Goal: Information Seeking & Learning: Learn about a topic

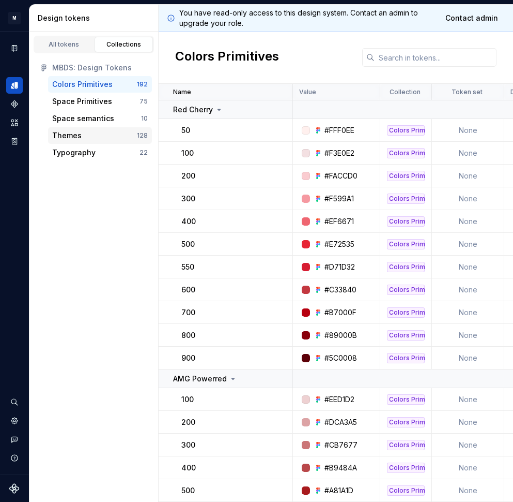
click at [95, 134] on div "Themes" at bounding box center [94, 135] width 85 height 10
click at [3, 198] on div "Dataset Mercedes-Benz 2.0" at bounding box center [14, 253] width 29 height 443
click at [211, 106] on p "Red Cherry" at bounding box center [193, 109] width 40 height 10
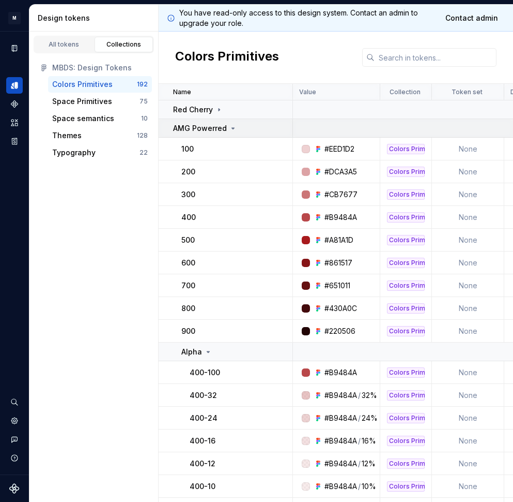
click at [210, 132] on p "AMG Powerred" at bounding box center [200, 128] width 54 height 10
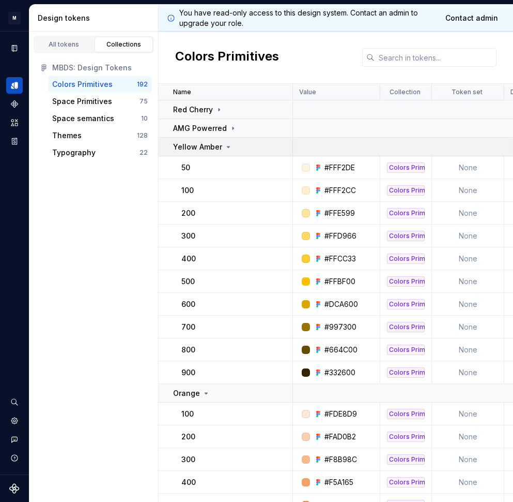
click at [209, 144] on p "Yellow Amber" at bounding box center [197, 147] width 49 height 10
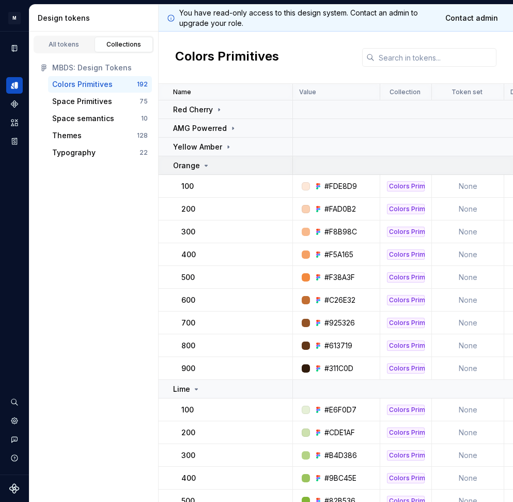
click at [208, 164] on icon at bounding box center [206, 165] width 8 height 8
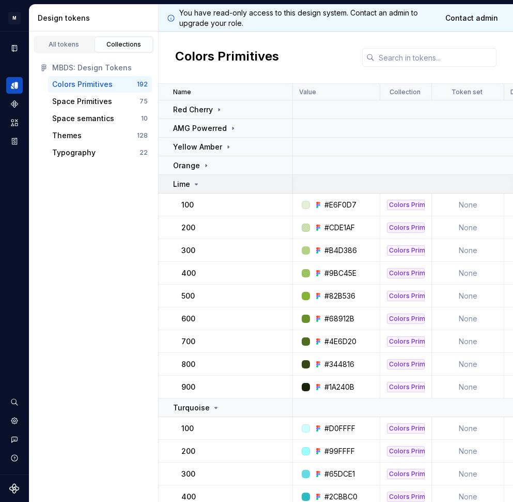
click at [207, 188] on div "Lime" at bounding box center [232, 184] width 119 height 10
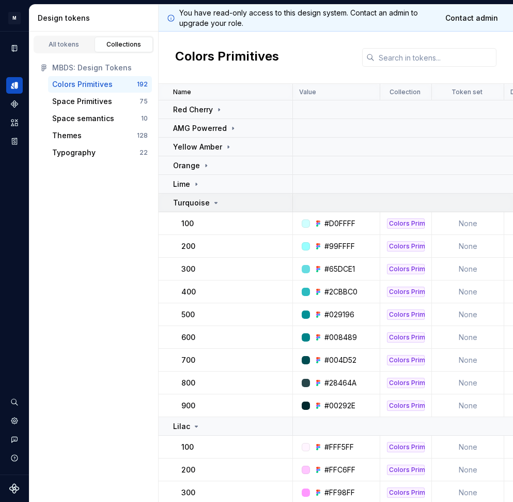
click at [206, 206] on p "Turquoise" at bounding box center [191, 203] width 37 height 10
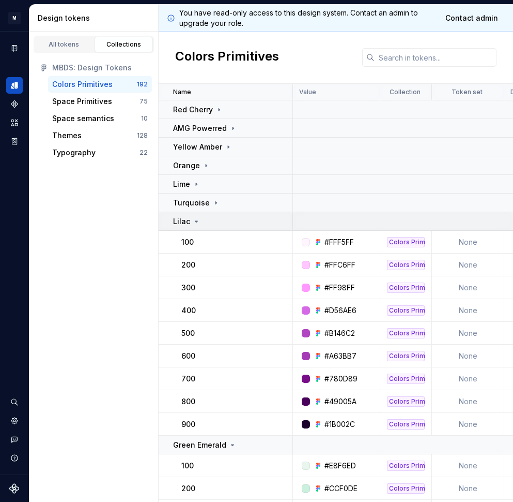
click at [206, 220] on div "Lilac" at bounding box center [232, 221] width 119 height 10
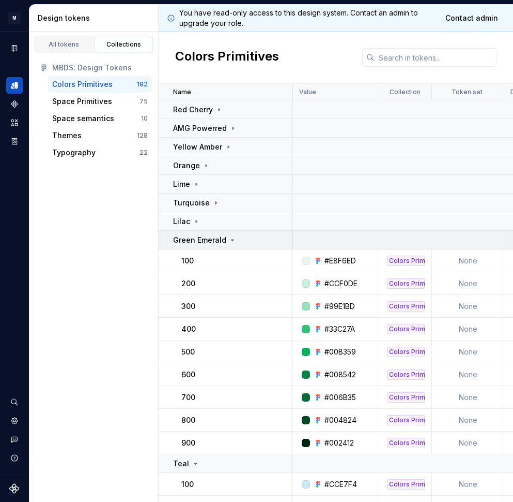
click at [210, 247] on td "Green Emerald" at bounding box center [226, 240] width 134 height 19
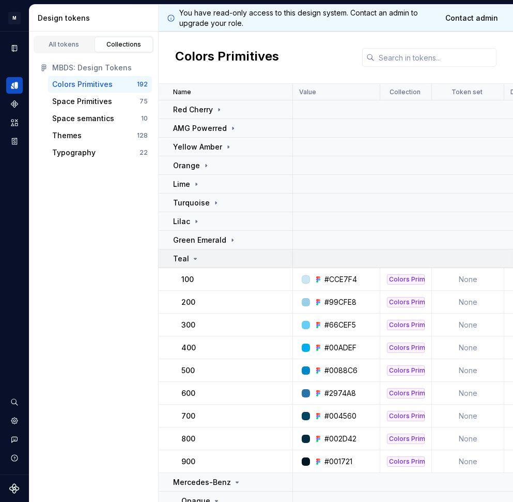
click at [210, 267] on td "Teal" at bounding box center [226, 258] width 134 height 19
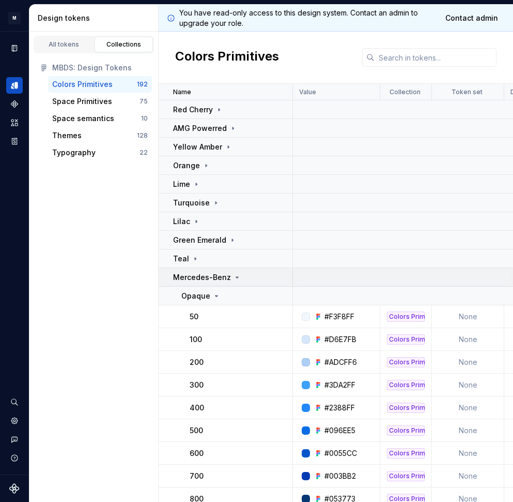
click at [211, 279] on p "Mercedes-Benz" at bounding box center [202, 277] width 58 height 10
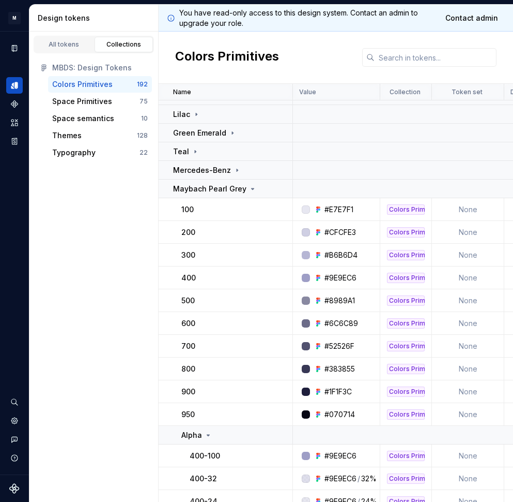
scroll to position [240, 0]
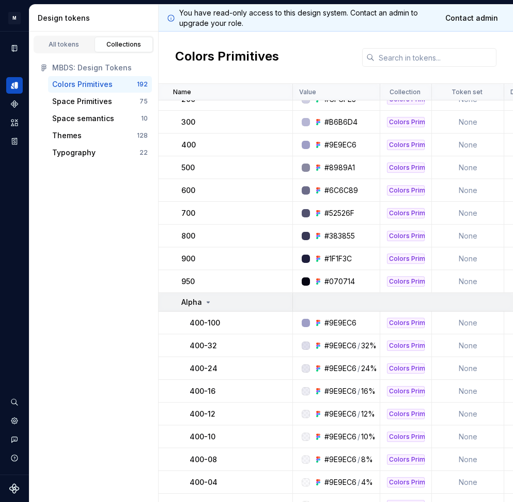
click at [204, 298] on icon at bounding box center [208, 302] width 8 height 8
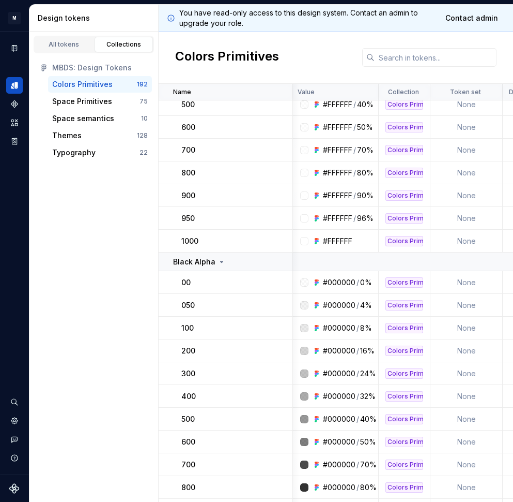
scroll to position [912, 3]
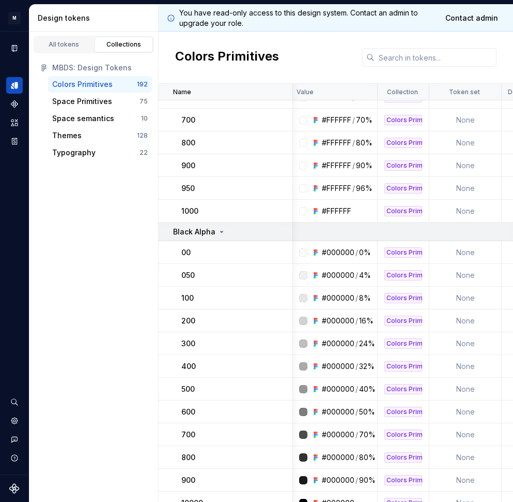
click at [199, 226] on p "Black Alpha" at bounding box center [194, 231] width 42 height 10
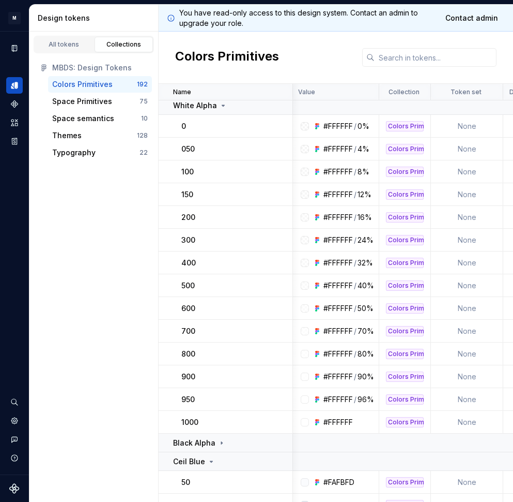
scroll to position [625, 1]
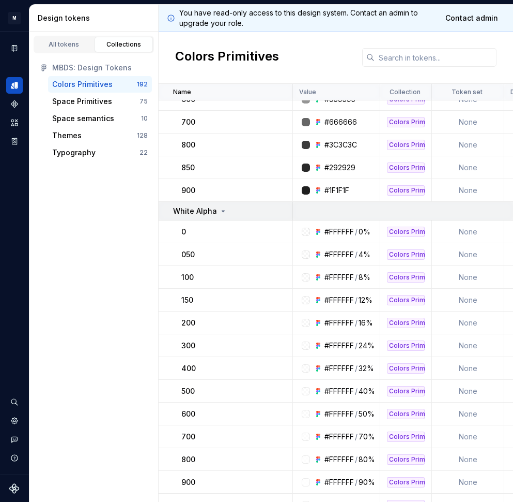
click at [201, 203] on td "White Alpha" at bounding box center [226, 211] width 134 height 19
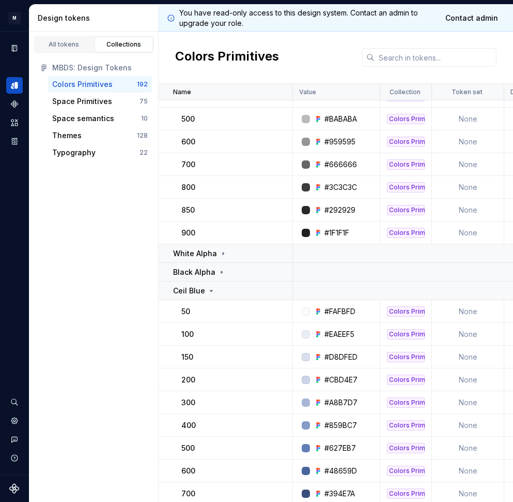
scroll to position [555, 0]
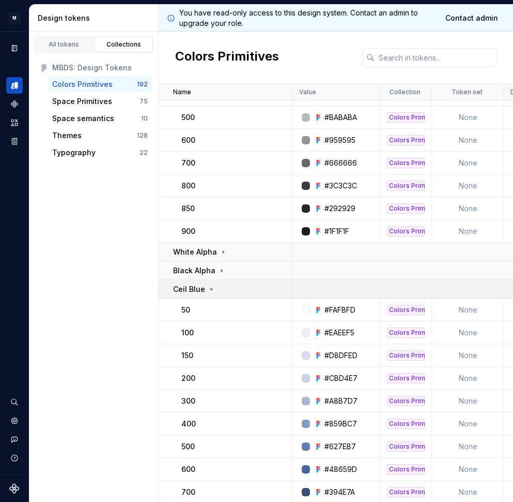
click at [196, 297] on td "Ceil Blue" at bounding box center [226, 289] width 134 height 19
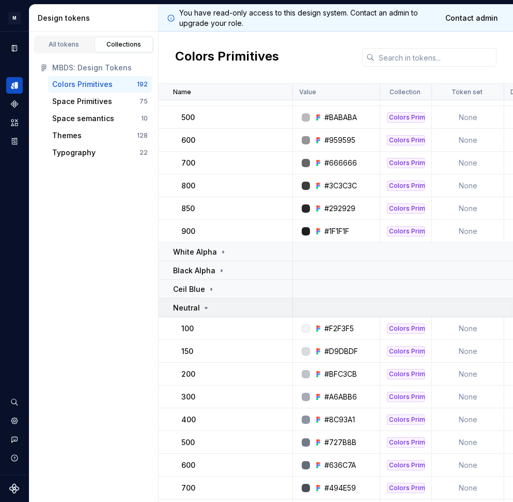
click at [194, 310] on p "Neutral" at bounding box center [186, 307] width 27 height 10
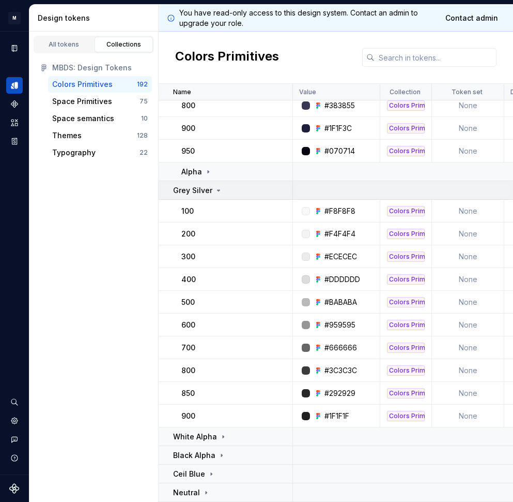
scroll to position [370, 1]
click at [211, 192] on div "Grey Silver" at bounding box center [198, 190] width 50 height 10
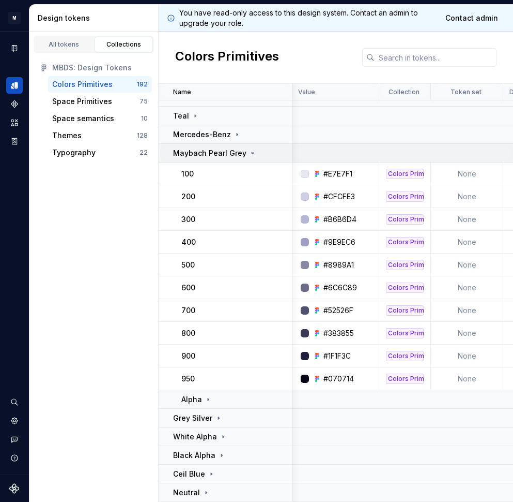
click at [219, 157] on p "Maybach Pearl Grey" at bounding box center [209, 153] width 73 height 10
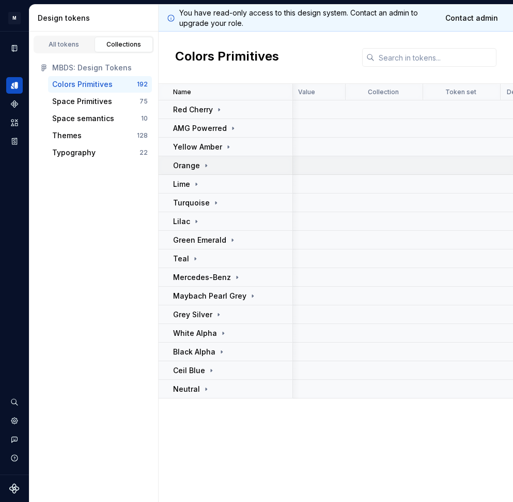
click at [215, 163] on div "Orange" at bounding box center [232, 165] width 119 height 10
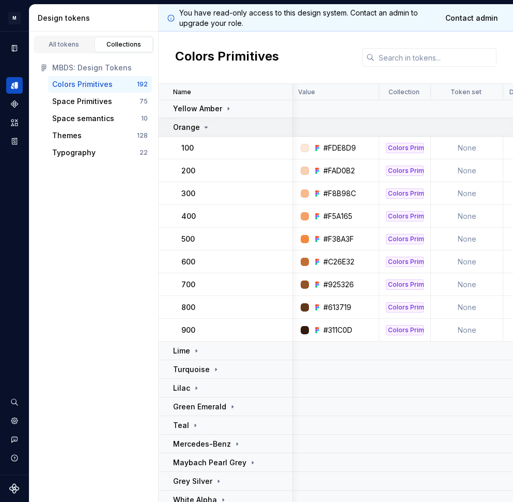
scroll to position [38, 2]
click at [206, 124] on icon at bounding box center [206, 127] width 8 height 8
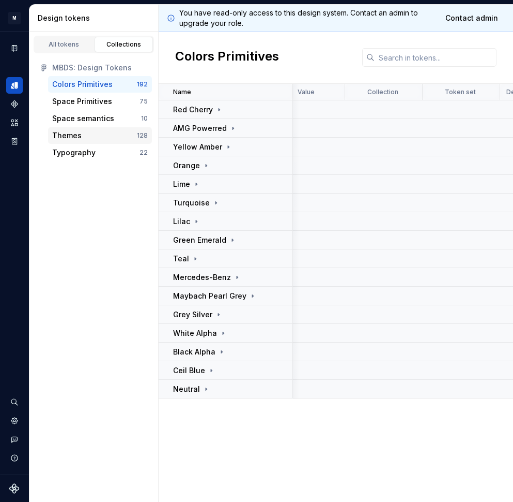
click at [80, 129] on div "Themes 128" at bounding box center [100, 135] width 104 height 17
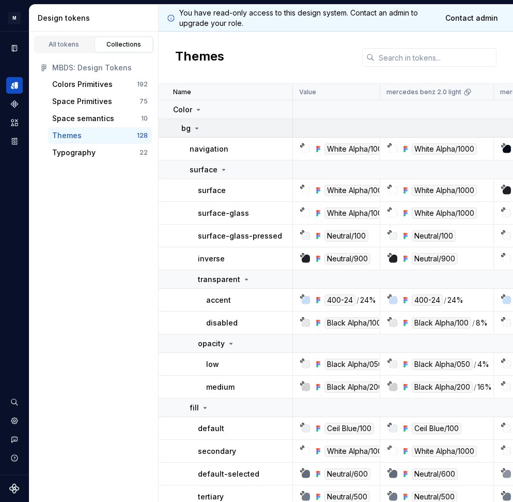
click at [201, 125] on icon at bounding box center [197, 128] width 8 height 8
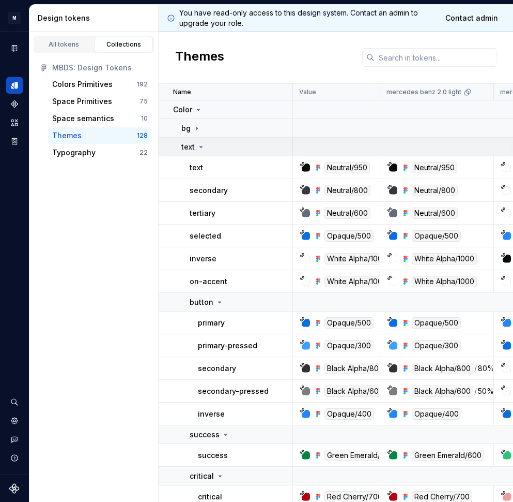
click at [206, 154] on td "text" at bounding box center [226, 147] width 134 height 19
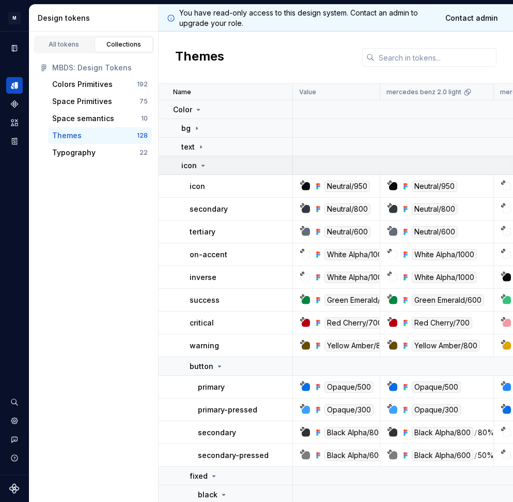
click at [208, 173] on td "icon" at bounding box center [226, 165] width 134 height 19
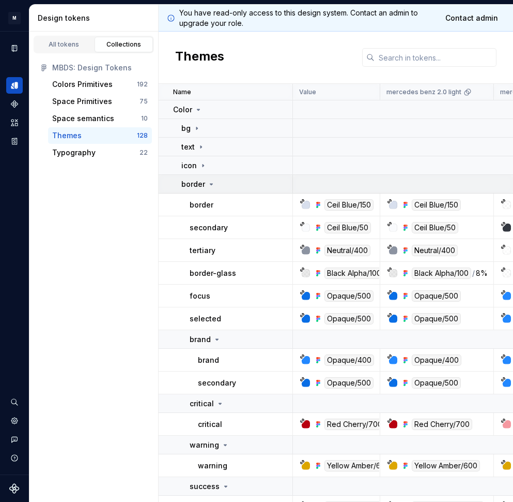
click at [210, 188] on div "border" at bounding box center [198, 184] width 34 height 10
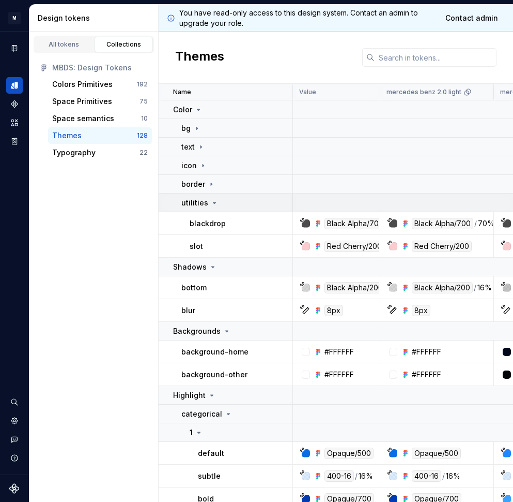
click at [211, 205] on icon at bounding box center [214, 203] width 8 height 8
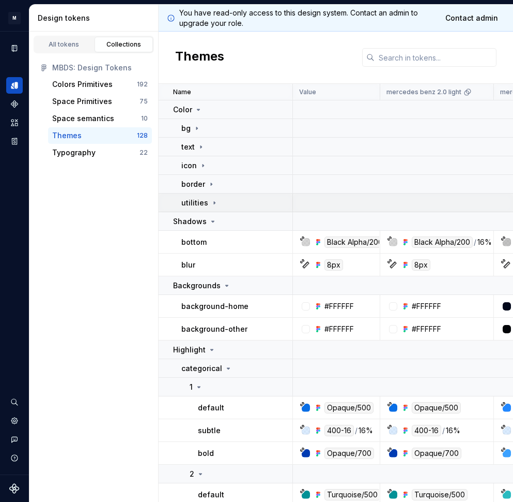
click at [211, 205] on icon at bounding box center [214, 203] width 8 height 8
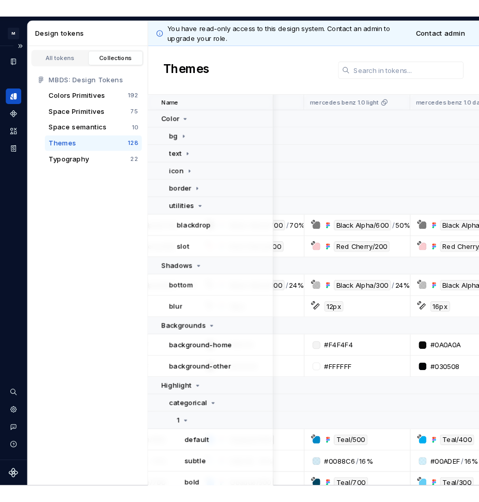
scroll to position [0, 741]
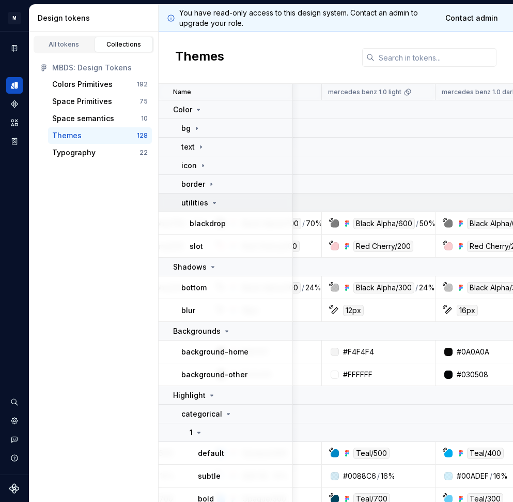
click at [215, 204] on icon at bounding box center [214, 203] width 8 height 8
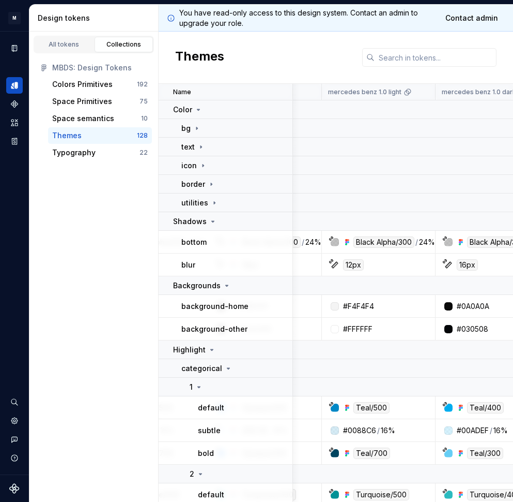
click at [216, 233] on td "bottom" at bounding box center [226, 242] width 134 height 23
click at [216, 226] on div "Shadows" at bounding box center [232, 221] width 119 height 10
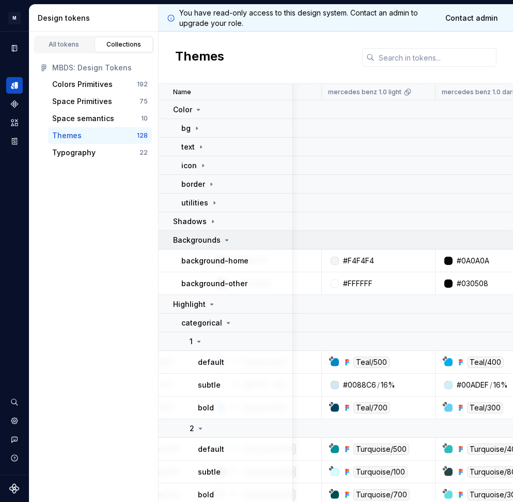
click at [223, 238] on icon at bounding box center [227, 240] width 8 height 8
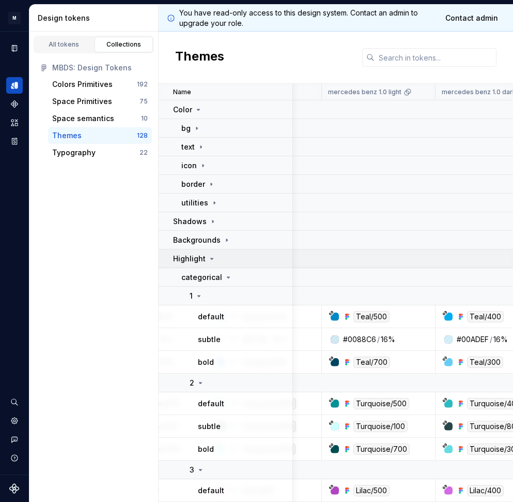
click at [220, 262] on div "Highlight" at bounding box center [232, 258] width 119 height 10
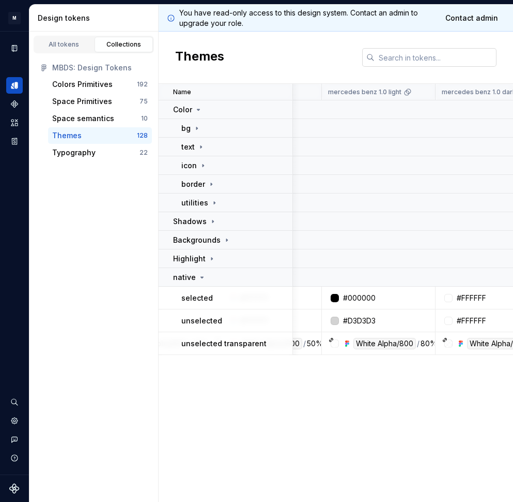
click at [414, 58] on input "text" at bounding box center [436, 57] width 122 height 19
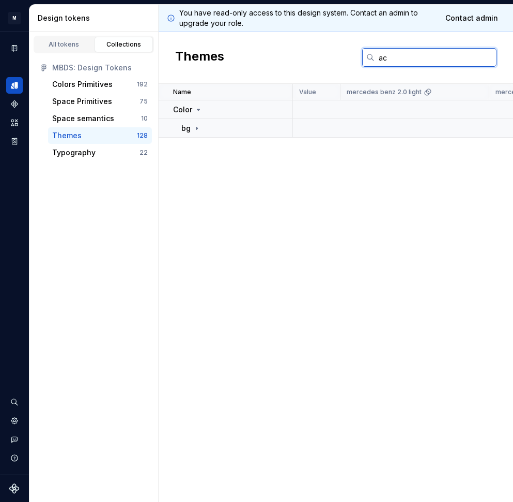
type input "a"
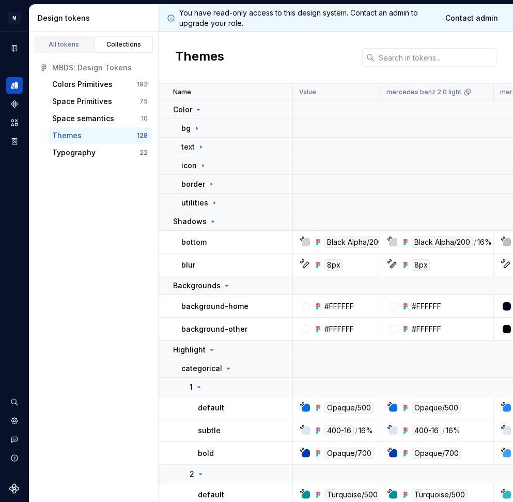
click at [113, 249] on div "All tokens Collections MBDS: Design Tokens Colors Primitives 192 Space Primitiv…" at bounding box center [93, 267] width 129 height 470
click at [202, 218] on p "Shadows" at bounding box center [190, 221] width 34 height 10
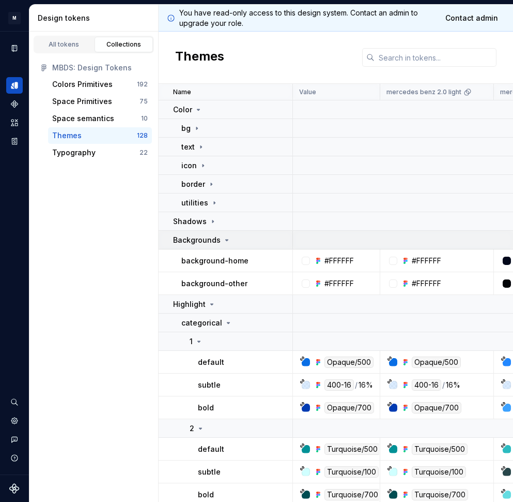
click at [206, 236] on p "Backgrounds" at bounding box center [197, 240] width 48 height 10
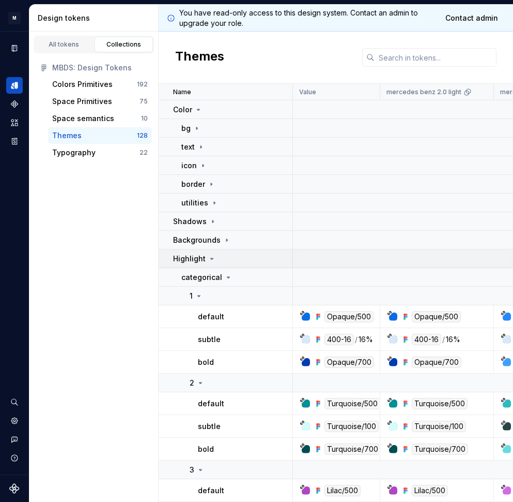
click at [213, 255] on icon at bounding box center [212, 258] width 8 height 8
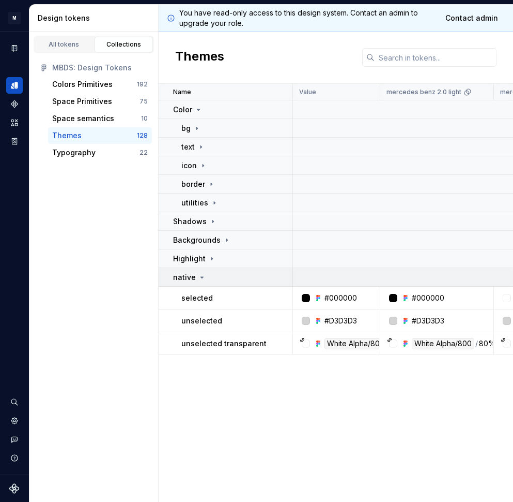
click at [220, 282] on td "native" at bounding box center [226, 277] width 134 height 19
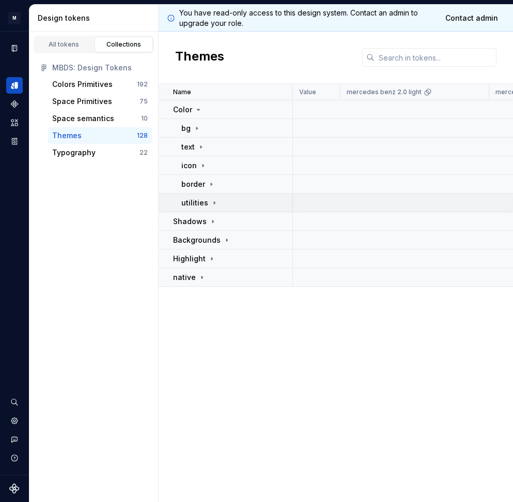
click at [218, 203] on div "utilities" at bounding box center [236, 203] width 111 height 10
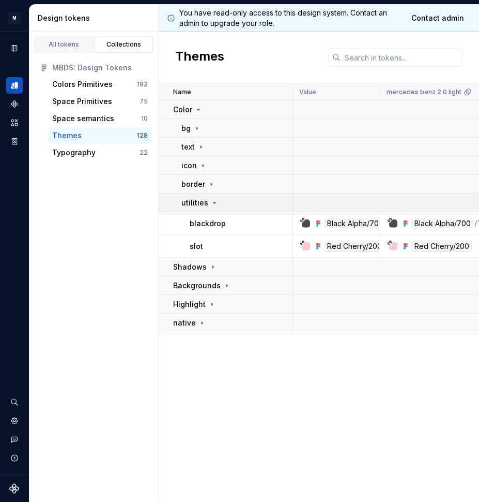
click at [204, 201] on p "utilities" at bounding box center [194, 203] width 27 height 10
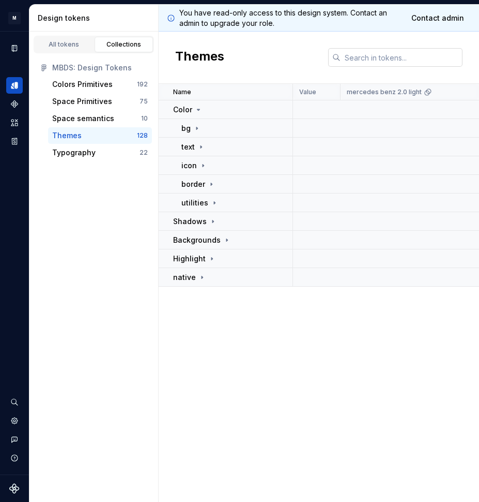
click at [374, 63] on input "text" at bounding box center [402, 57] width 122 height 19
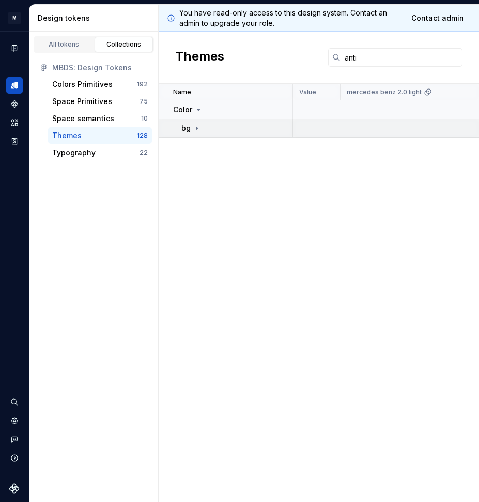
drag, startPoint x: 332, startPoint y: 67, endPoint x: 213, endPoint y: 127, distance: 134.1
click at [213, 127] on div "bg" at bounding box center [236, 128] width 111 height 10
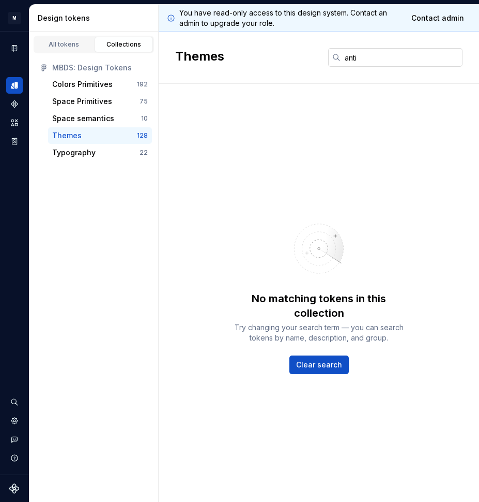
click at [367, 62] on input "anti" at bounding box center [402, 57] width 122 height 19
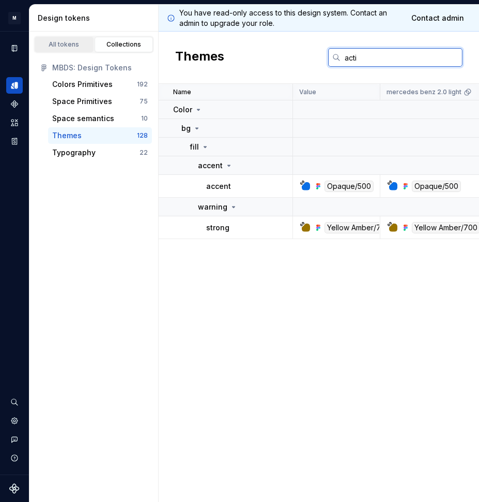
type input "acti"
click at [67, 50] on link "All tokens" at bounding box center [64, 45] width 59 height 16
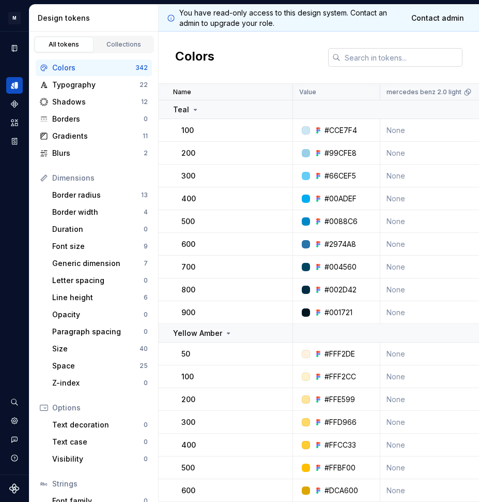
click at [377, 54] on input "text" at bounding box center [402, 57] width 122 height 19
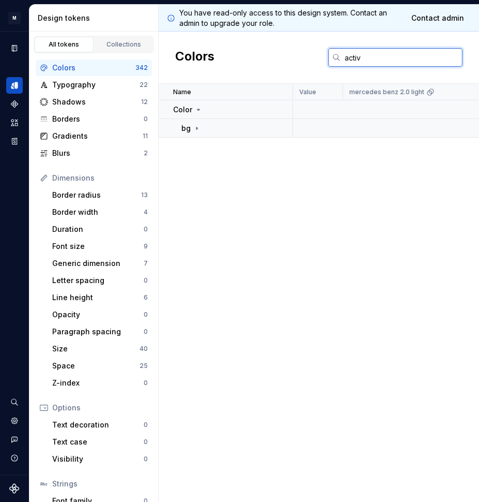
type input "active"
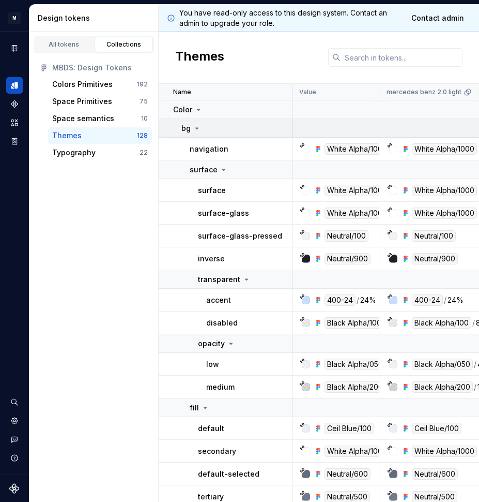
click at [213, 130] on div "bg" at bounding box center [236, 128] width 111 height 10
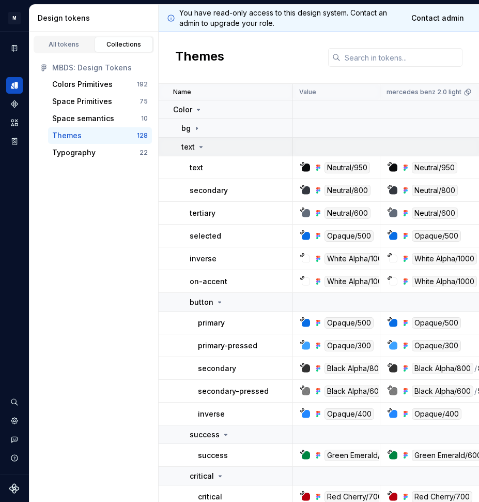
click at [212, 152] on td "text" at bounding box center [226, 147] width 134 height 19
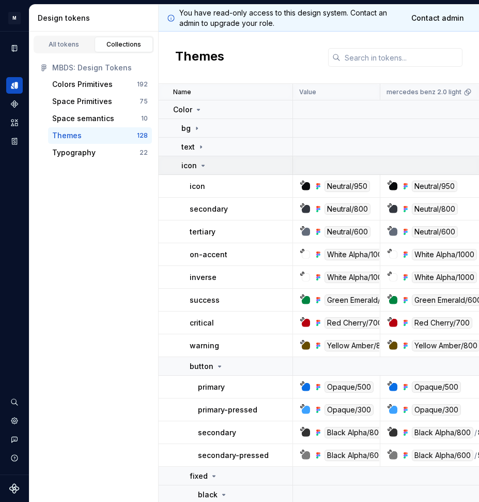
click at [209, 171] on td "icon" at bounding box center [226, 165] width 134 height 19
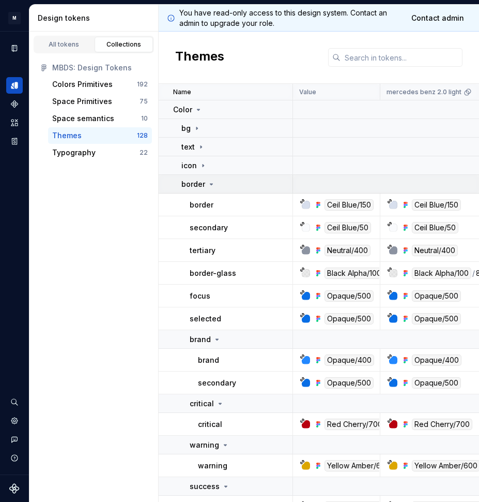
click at [208, 184] on icon at bounding box center [211, 184] width 8 height 8
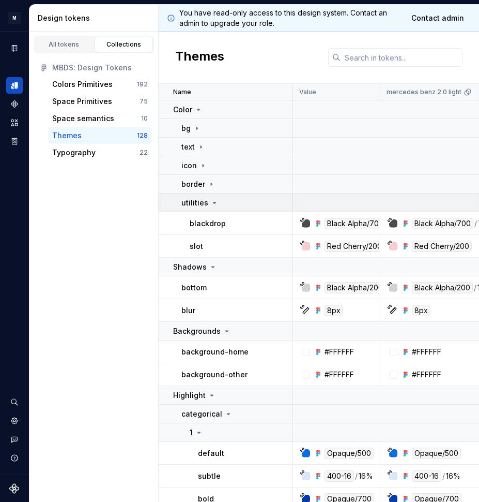
click at [208, 202] on div "utilities" at bounding box center [199, 203] width 37 height 10
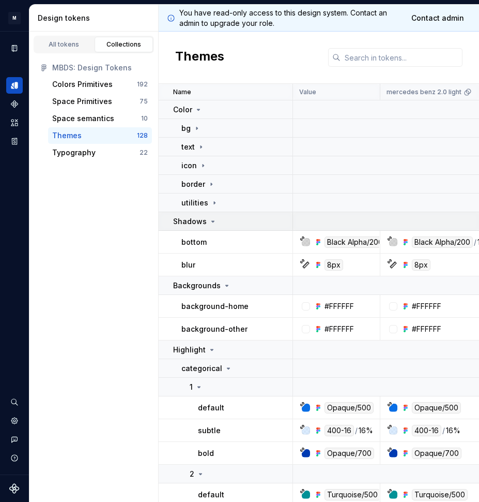
click at [209, 223] on icon at bounding box center [213, 221] width 8 height 8
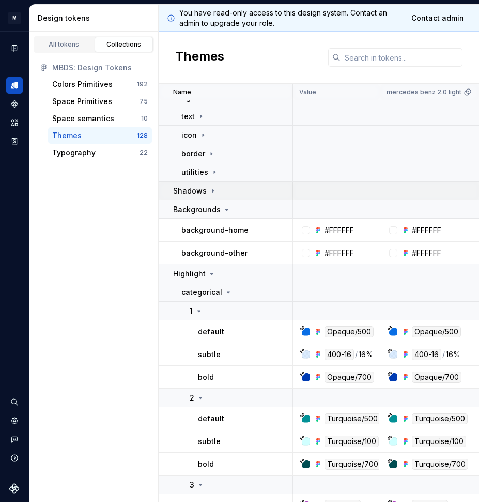
scroll to position [32, 0]
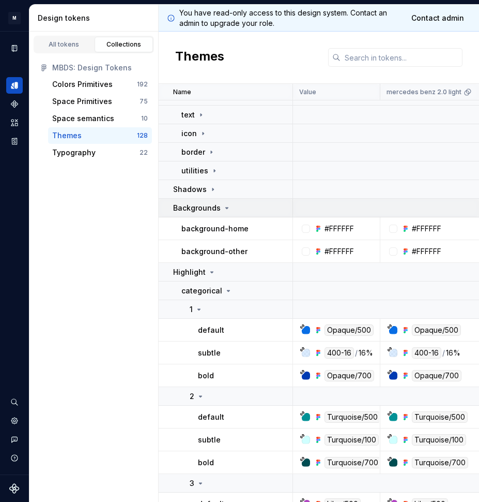
click at [202, 203] on p "Backgrounds" at bounding box center [197, 208] width 48 height 10
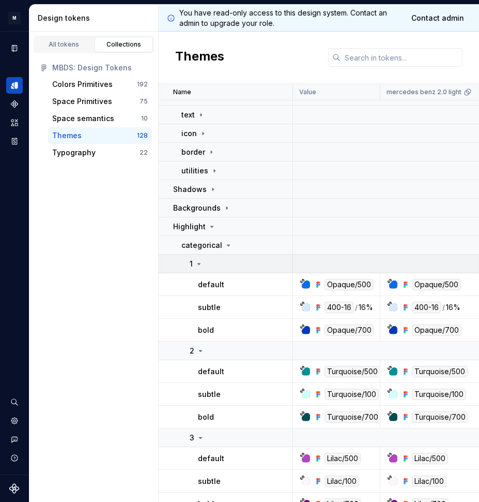
click at [210, 266] on div "1" at bounding box center [241, 264] width 102 height 10
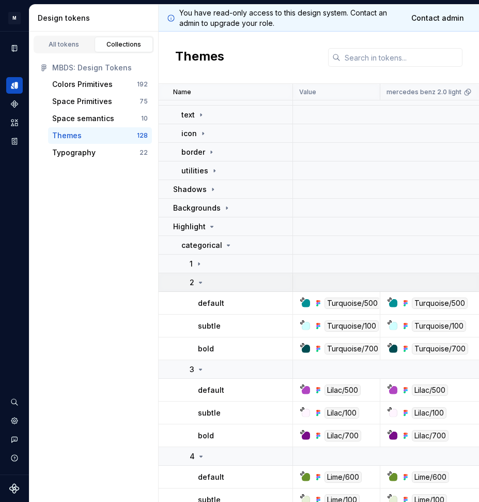
click at [212, 282] on div "2" at bounding box center [241, 282] width 102 height 10
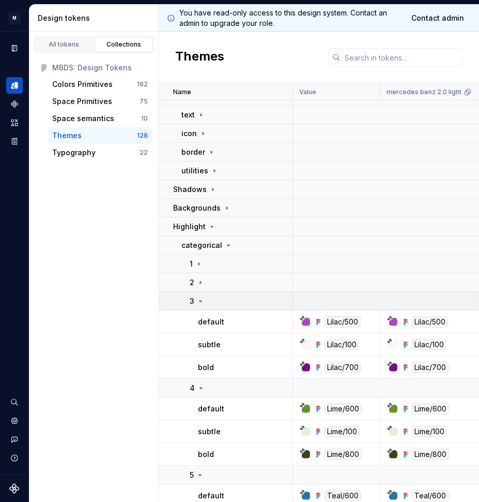
click at [212, 296] on div "3" at bounding box center [241, 301] width 102 height 10
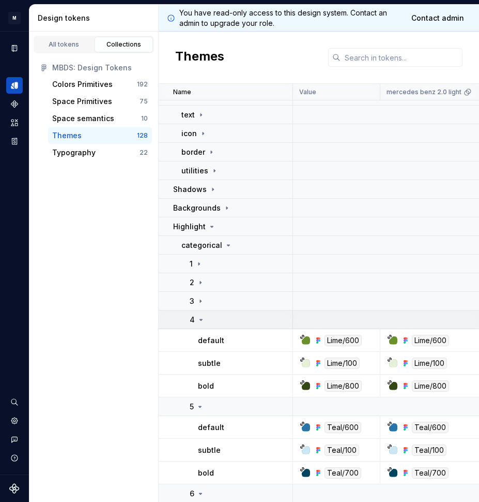
click at [216, 318] on div "4" at bounding box center [241, 319] width 102 height 10
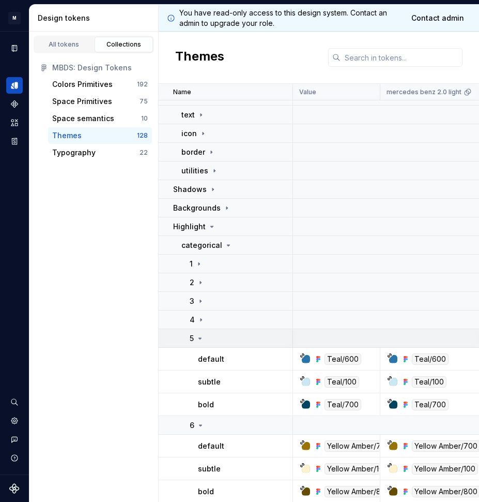
click at [216, 338] on div "5" at bounding box center [241, 338] width 102 height 10
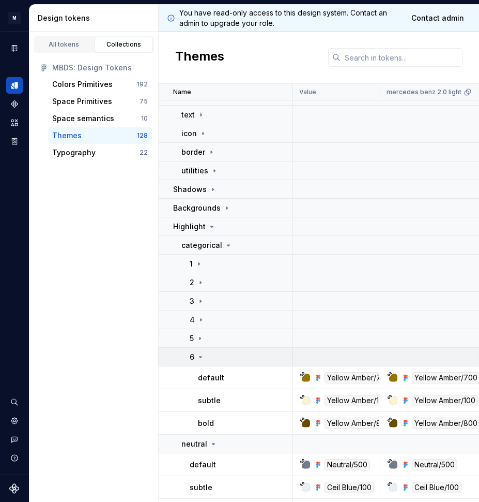
click at [217, 354] on div "6" at bounding box center [241, 357] width 102 height 10
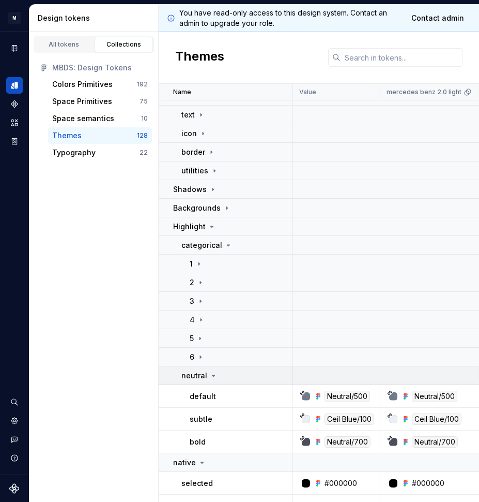
click at [225, 373] on div "neutral" at bounding box center [236, 375] width 111 height 10
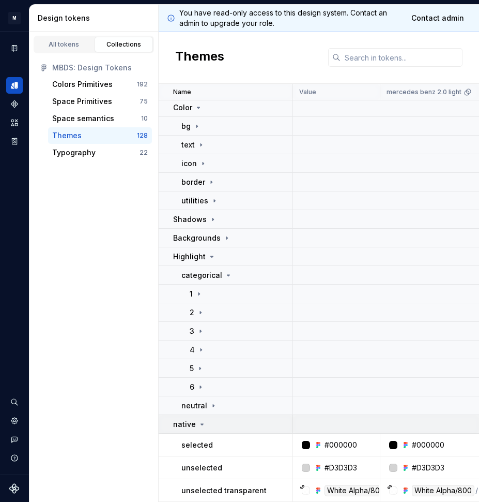
click at [216, 423] on div "native" at bounding box center [232, 424] width 119 height 10
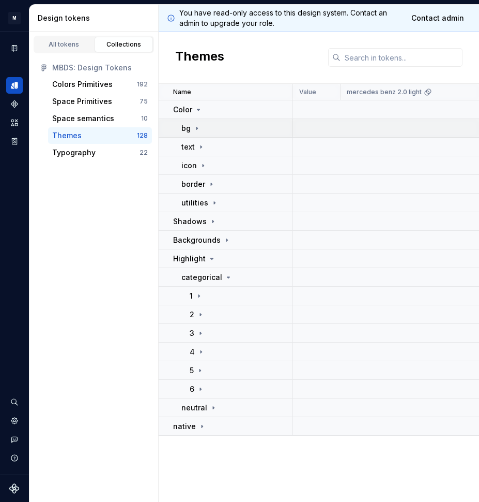
click at [208, 132] on div "bg" at bounding box center [236, 128] width 111 height 10
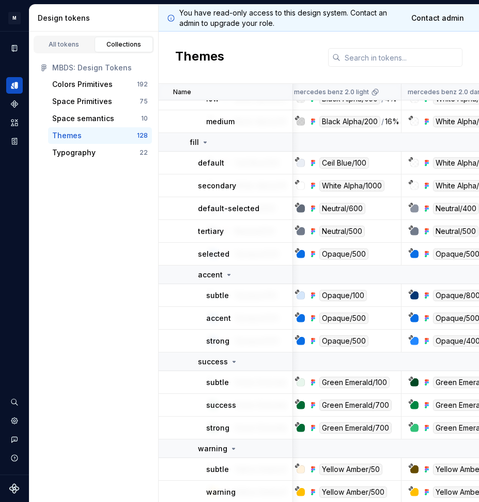
scroll to position [286, 93]
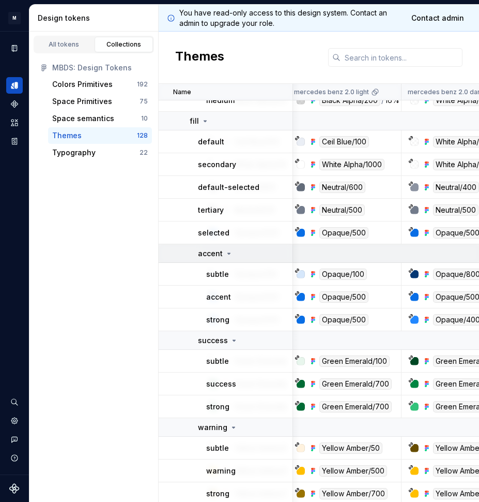
click at [225, 256] on icon at bounding box center [229, 253] width 8 height 8
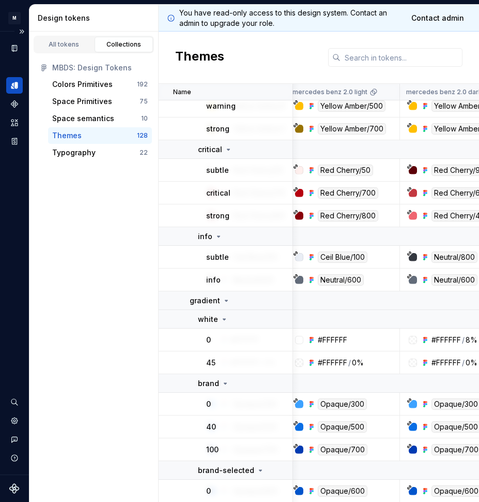
scroll to position [637, 94]
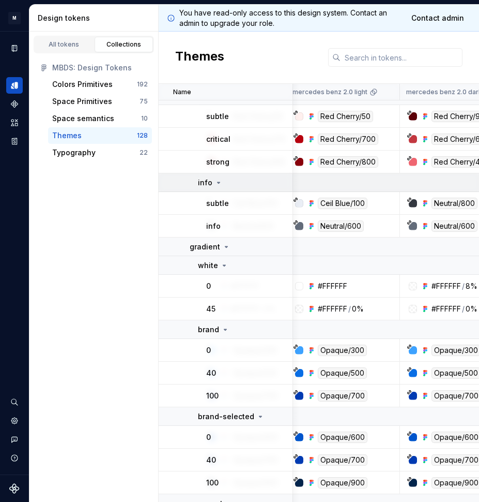
click at [219, 184] on icon at bounding box center [219, 182] width 8 height 8
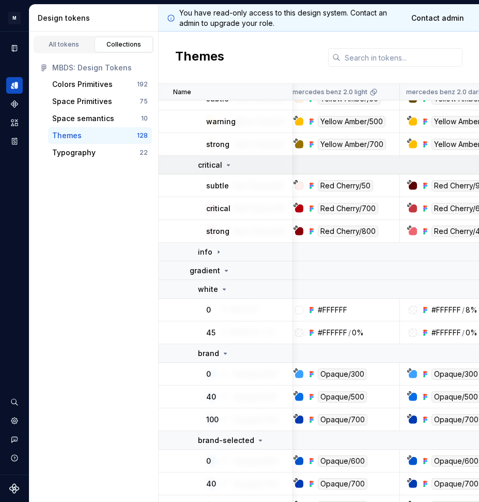
click at [223, 165] on div "critical" at bounding box center [215, 165] width 35 height 10
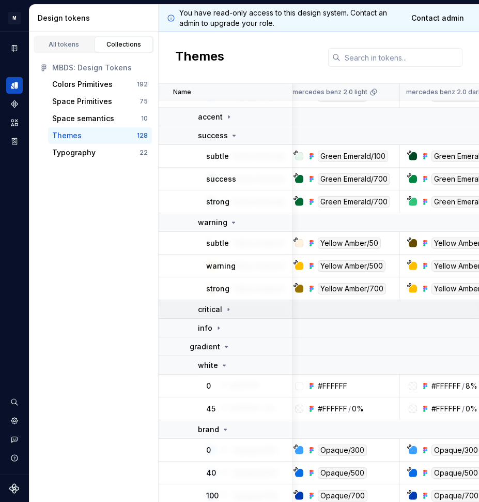
scroll to position [417, 94]
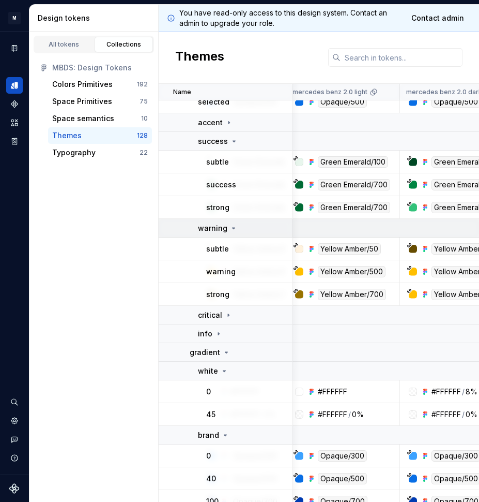
click at [231, 220] on td "warning" at bounding box center [226, 228] width 134 height 19
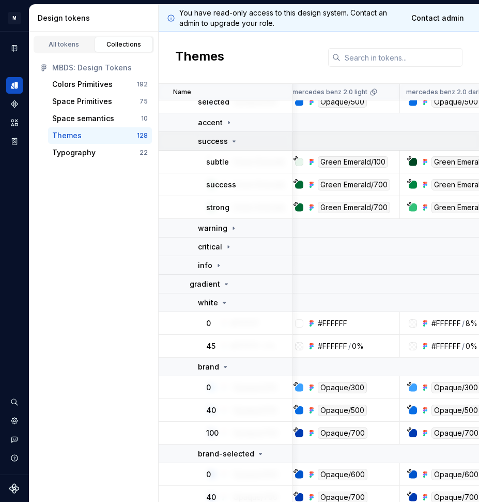
click at [228, 137] on div "success" at bounding box center [218, 141] width 40 height 10
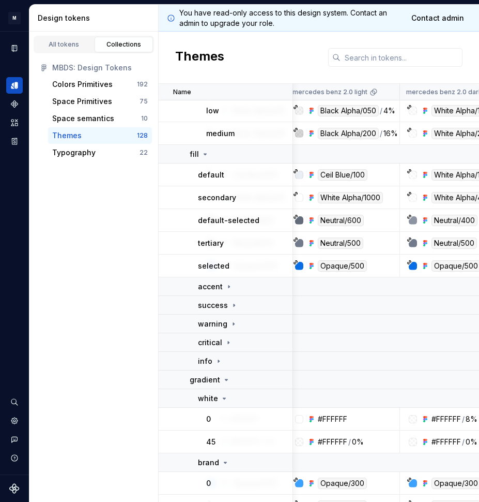
scroll to position [196, 94]
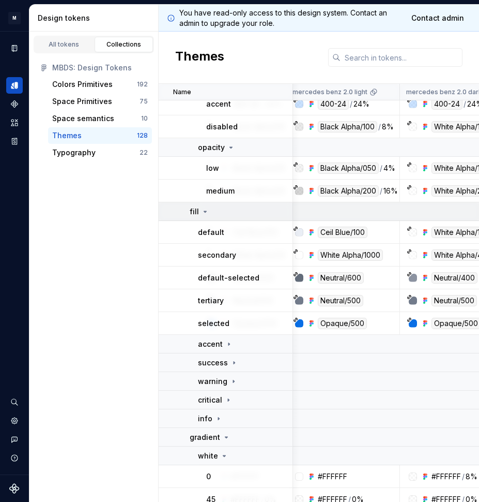
click at [216, 217] on td "fill" at bounding box center [226, 211] width 134 height 19
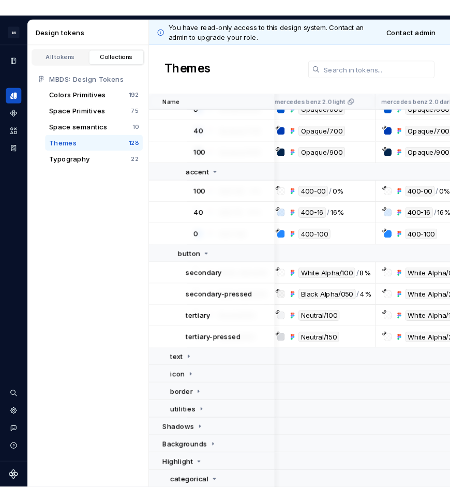
scroll to position [521, 95]
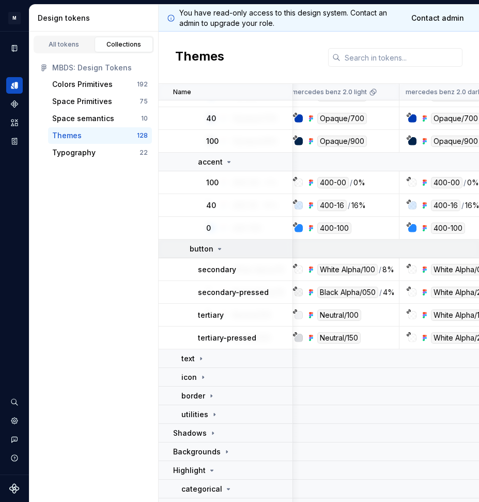
click at [222, 249] on icon at bounding box center [220, 249] width 8 height 8
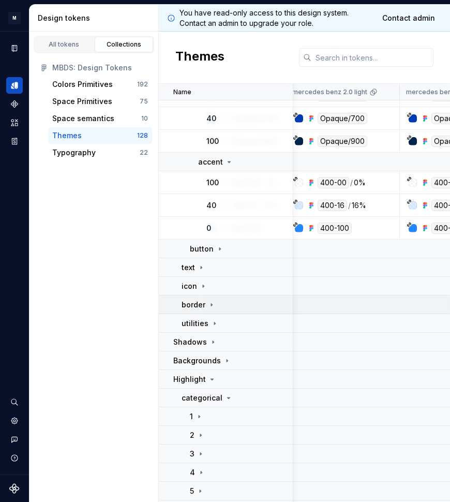
click at [225, 304] on div "border" at bounding box center [236, 304] width 111 height 10
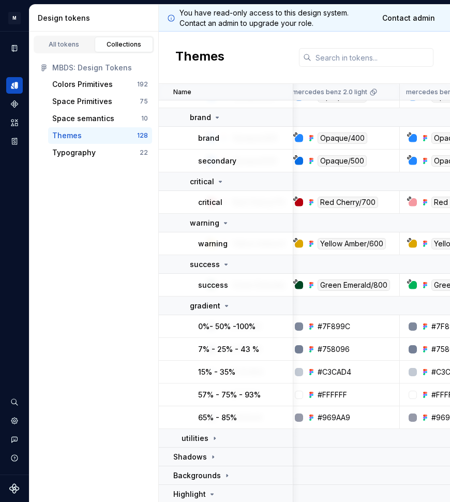
scroll to position [865, 96]
